Goal: Check status: Check status

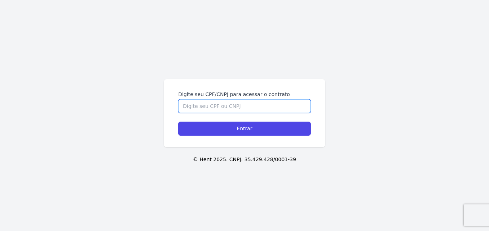
click at [197, 109] on input "Digite seu CPF/CNPJ para acessar o contrato" at bounding box center [244, 106] width 132 height 14
type input "05775376790"
click at [178, 122] on input "Entrar" at bounding box center [244, 129] width 132 height 14
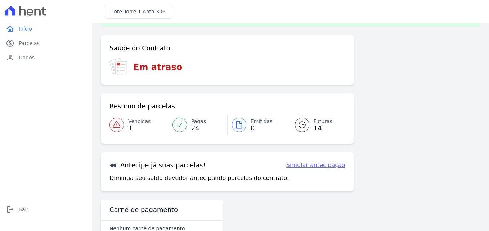
scroll to position [36, 0]
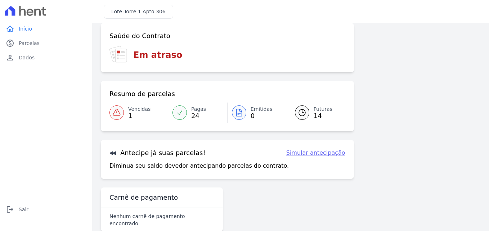
click at [315, 113] on span "14" at bounding box center [322, 116] width 19 height 6
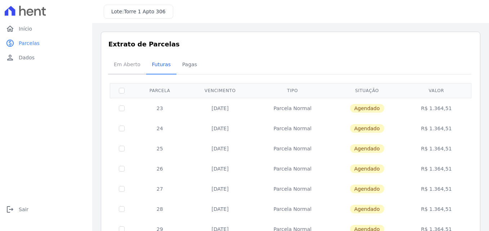
click at [130, 65] on span "Em Aberto" at bounding box center [126, 64] width 35 height 14
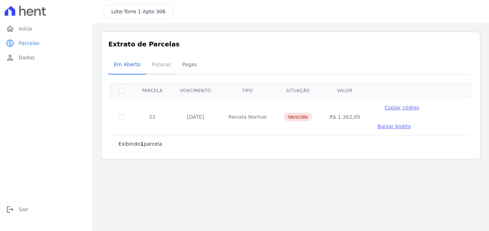
click at [154, 65] on span "Futuras" at bounding box center [161, 64] width 27 height 14
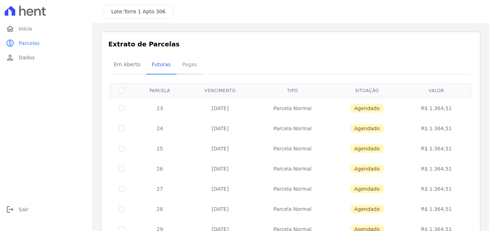
click at [184, 65] on span "Pagas" at bounding box center [189, 64] width 23 height 14
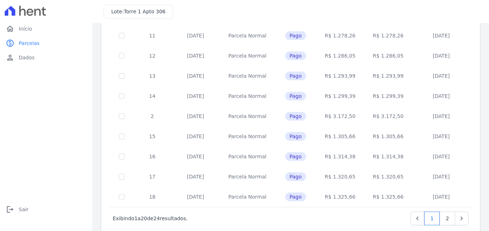
scroll to position [312, 0]
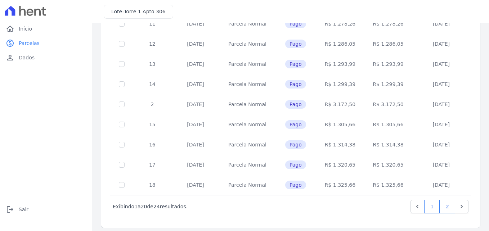
click at [441, 200] on link "2" at bounding box center [446, 207] width 15 height 14
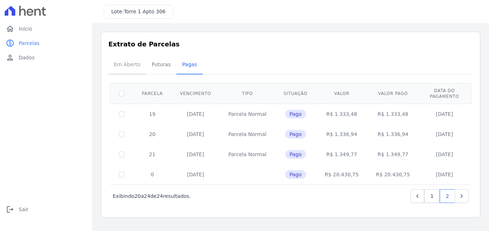
click at [127, 64] on span "Em Aberto" at bounding box center [126, 64] width 35 height 14
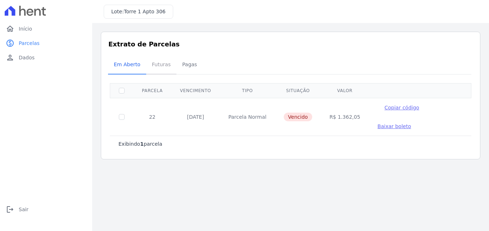
click at [159, 64] on span "Futuras" at bounding box center [161, 64] width 27 height 14
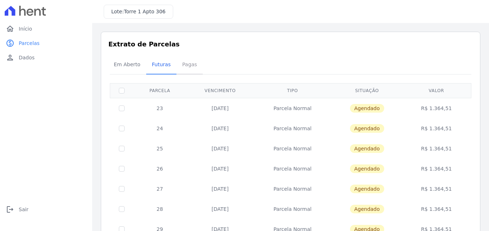
click at [180, 64] on span "Pagas" at bounding box center [189, 64] width 23 height 14
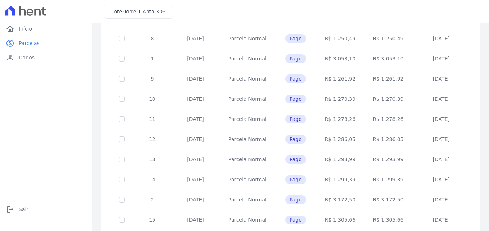
scroll to position [96, 0]
